Goal: Task Accomplishment & Management: Complete application form

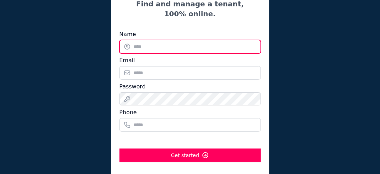
click at [170, 52] on input "Name" at bounding box center [191, 46] width 142 height 13
type input "*********"
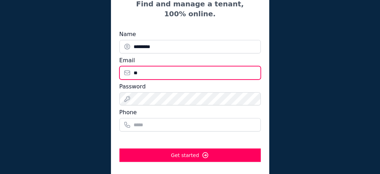
type input "*"
type input "**********"
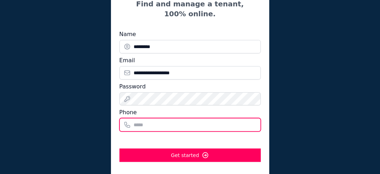
click at [145, 127] on input "Phone" at bounding box center [191, 124] width 142 height 13
type input "**********"
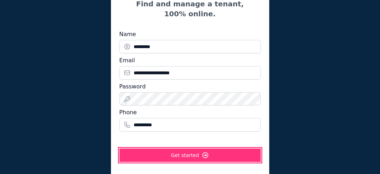
click at [225, 156] on button "Get started" at bounding box center [191, 155] width 142 height 13
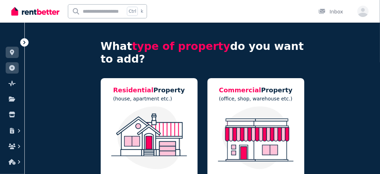
scroll to position [71, 0]
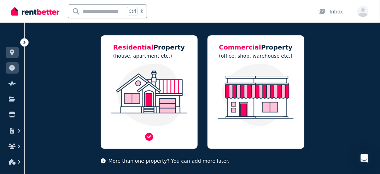
click at [170, 116] on img at bounding box center [149, 95] width 83 height 63
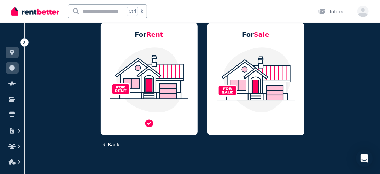
click at [170, 116] on div at bounding box center [149, 88] width 83 height 82
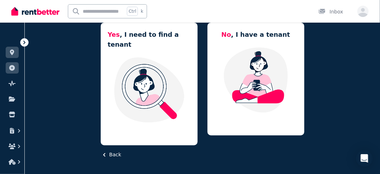
scroll to position [68, 0]
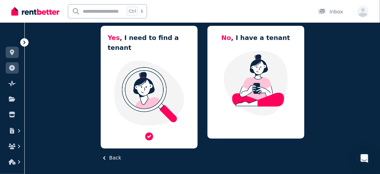
click at [170, 109] on img at bounding box center [149, 93] width 83 height 67
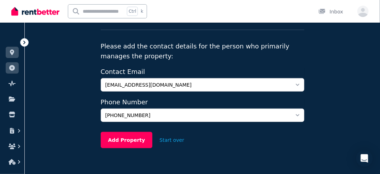
scroll to position [0, 0]
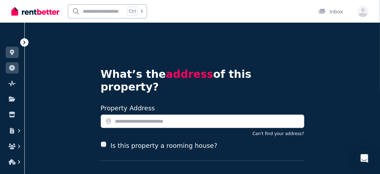
click at [361, 18] on div "Open user menu" at bounding box center [362, 11] width 16 height 23
click at [369, 11] on div "Open main menu Ctrl k Inbox Open user menu" at bounding box center [190, 11] width 380 height 23
click at [364, 14] on icon "button" at bounding box center [363, 12] width 11 height 9
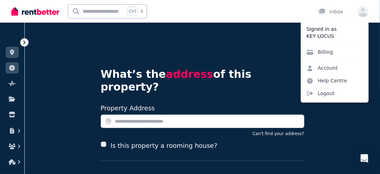
drag, startPoint x: 225, startPoint y: 45, endPoint x: 148, endPoint y: 1, distance: 89.2
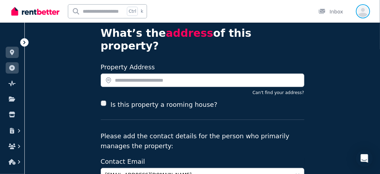
scroll to position [131, 0]
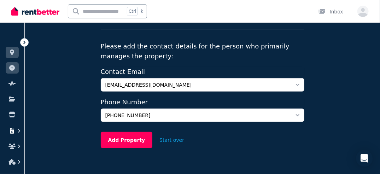
click at [17, 133] on icon "button" at bounding box center [19, 130] width 7 height 7
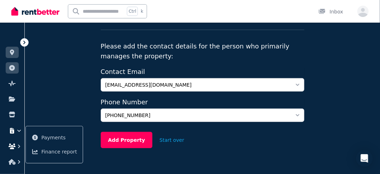
click at [12, 144] on icon "button" at bounding box center [11, 147] width 7 height 6
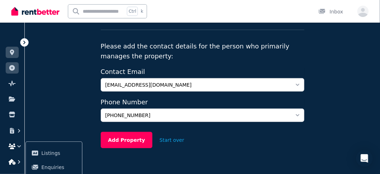
click at [16, 162] on icon "button" at bounding box center [19, 162] width 7 height 7
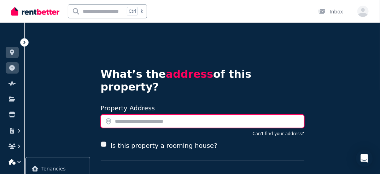
click at [148, 115] on input "text" at bounding box center [203, 121] width 204 height 13
click at [127, 115] on input "text" at bounding box center [203, 121] width 204 height 13
type input "*"
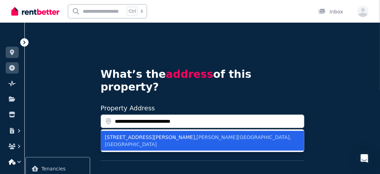
click at [173, 134] on span "[PERSON_NAME][GEOGRAPHIC_DATA], [GEOGRAPHIC_DATA]" at bounding box center [198, 140] width 187 height 13
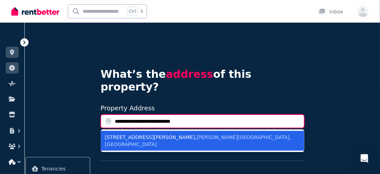
type input "**********"
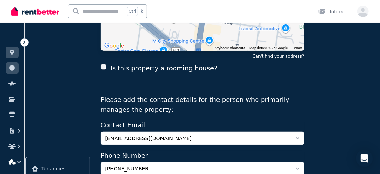
scroll to position [177, 0]
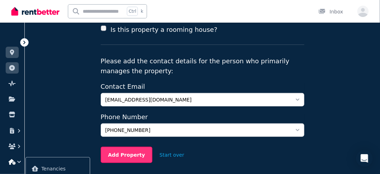
click at [131, 147] on button "Add Property" at bounding box center [127, 155] width 52 height 16
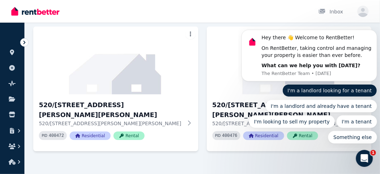
click at [349, 92] on button "I'm a landlord looking for a tenant" at bounding box center [329, 90] width 95 height 13
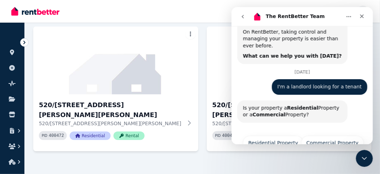
scroll to position [45, 0]
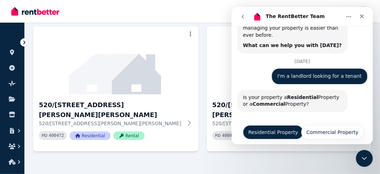
click at [278, 125] on button "Residential Property" at bounding box center [273, 132] width 61 height 14
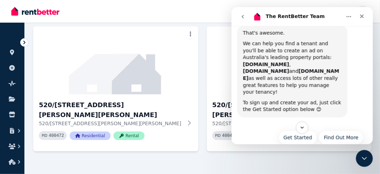
scroll to position [166, 0]
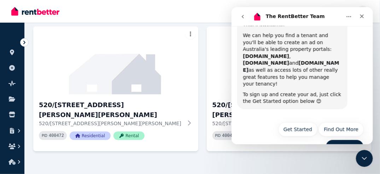
click at [340, 139] on button "See Pricing" at bounding box center [345, 146] width 38 height 14
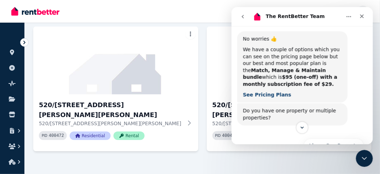
scroll to position [280, 0]
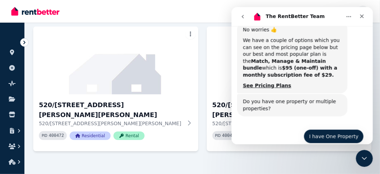
click at [337, 129] on button "I have One Property" at bounding box center [334, 136] width 60 height 14
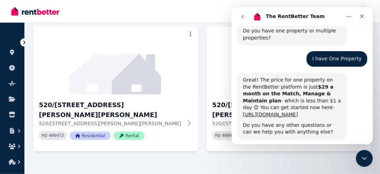
scroll to position [358, 0]
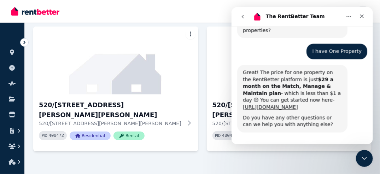
click at [350, 145] on button "Thanks, that's all!" at bounding box center [336, 152] width 55 height 14
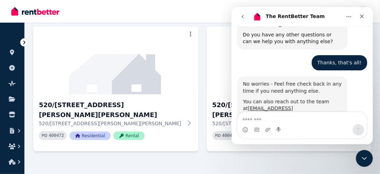
scroll to position [466, 0]
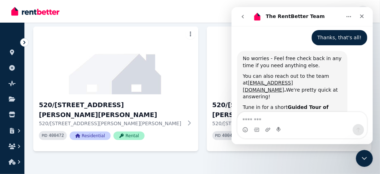
click at [289, 114] on textarea "Message…" at bounding box center [302, 118] width 130 height 12
click at [369, 160] on div "Close Intercom Messenger" at bounding box center [363, 157] width 17 height 17
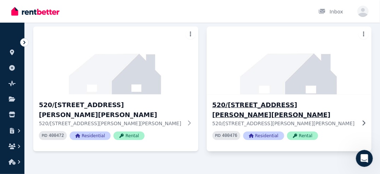
click at [340, 120] on p "520/864 Blackburn Rd, Clayton VIC 3168" at bounding box center [285, 123] width 144 height 7
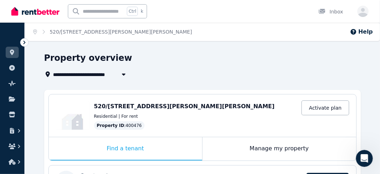
scroll to position [106, 0]
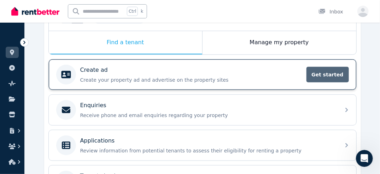
click at [340, 72] on span "Get started" at bounding box center [328, 75] width 42 height 16
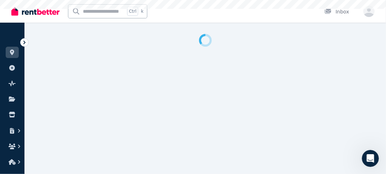
select select "***"
select select "**********"
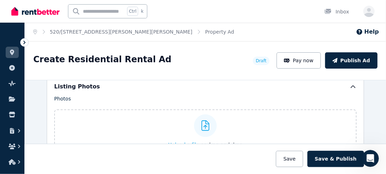
scroll to position [920, 0]
